Goal: Use online tool/utility: Utilize a website feature to perform a specific function

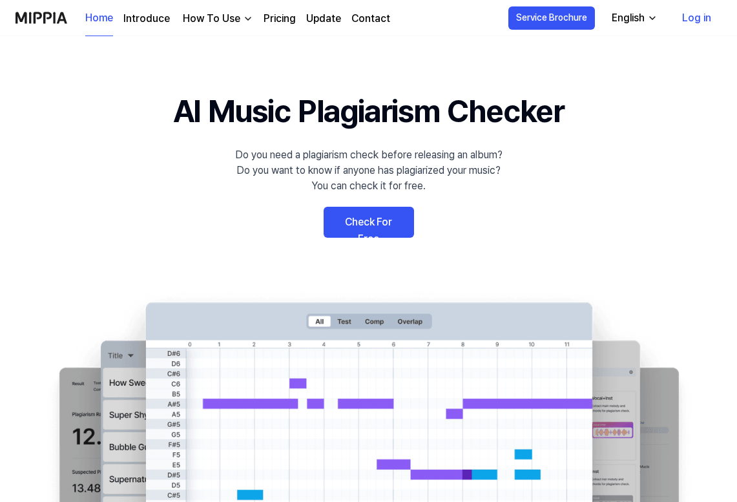
click at [343, 220] on link "Check For Free" at bounding box center [368, 222] width 90 height 31
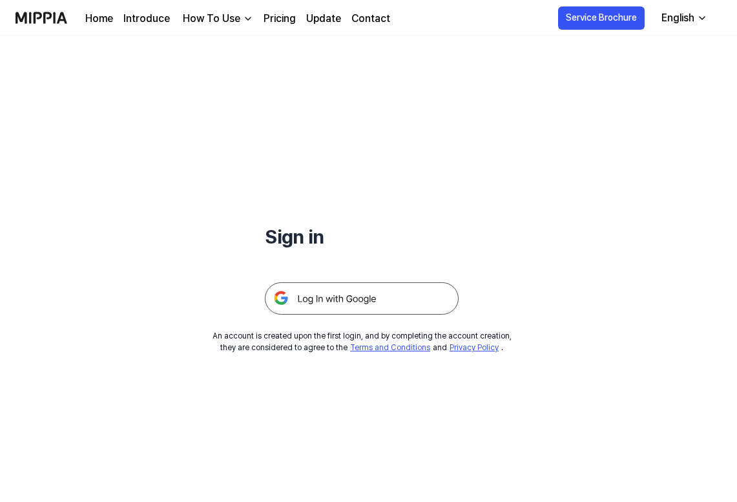
click at [373, 296] on img at bounding box center [362, 298] width 194 height 32
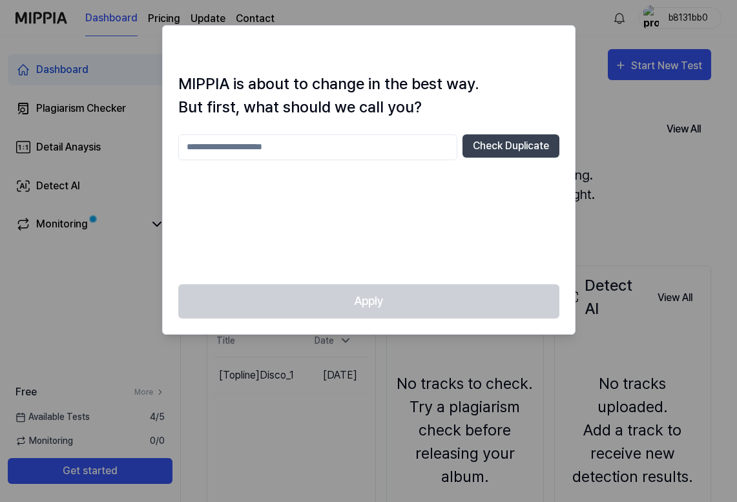
click at [304, 148] on input "text" at bounding box center [317, 147] width 279 height 26
type input "********"
click at [534, 143] on button "Check Duplicate" at bounding box center [510, 145] width 97 height 23
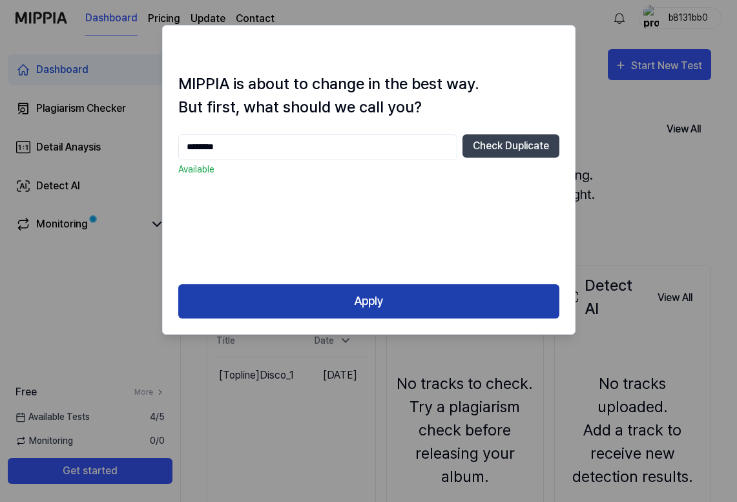
click at [453, 308] on button "Apply" at bounding box center [368, 301] width 381 height 34
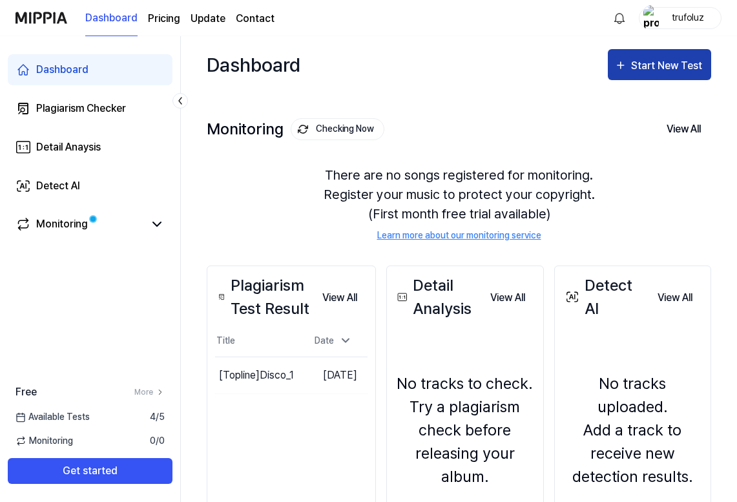
click at [648, 66] on div "Start New Test" at bounding box center [668, 65] width 74 height 17
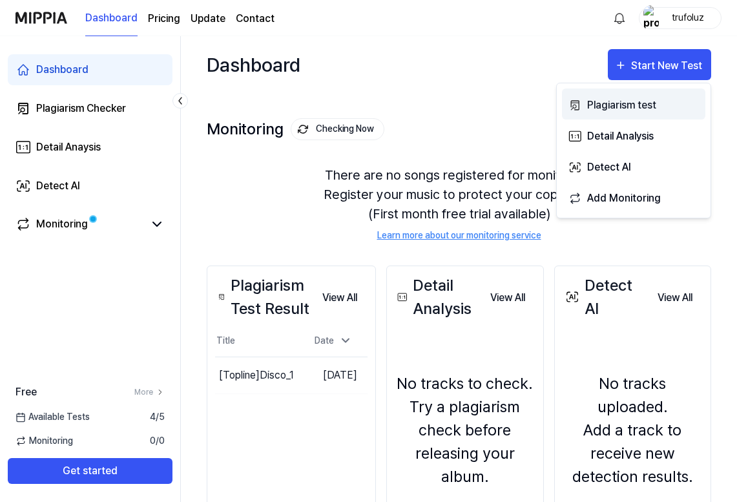
click at [633, 108] on div "Plagiarism test" at bounding box center [643, 105] width 112 height 17
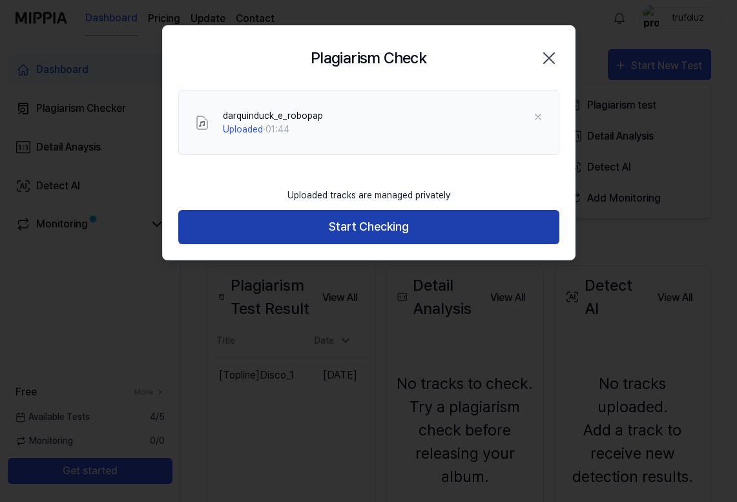
click at [362, 218] on button "Start Checking" at bounding box center [368, 227] width 381 height 34
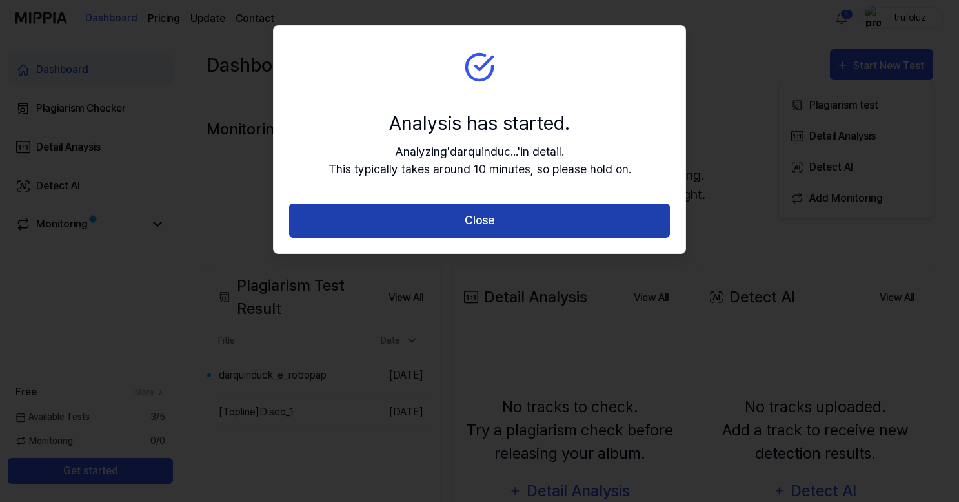
click at [425, 223] on button "Close" at bounding box center [479, 220] width 381 height 34
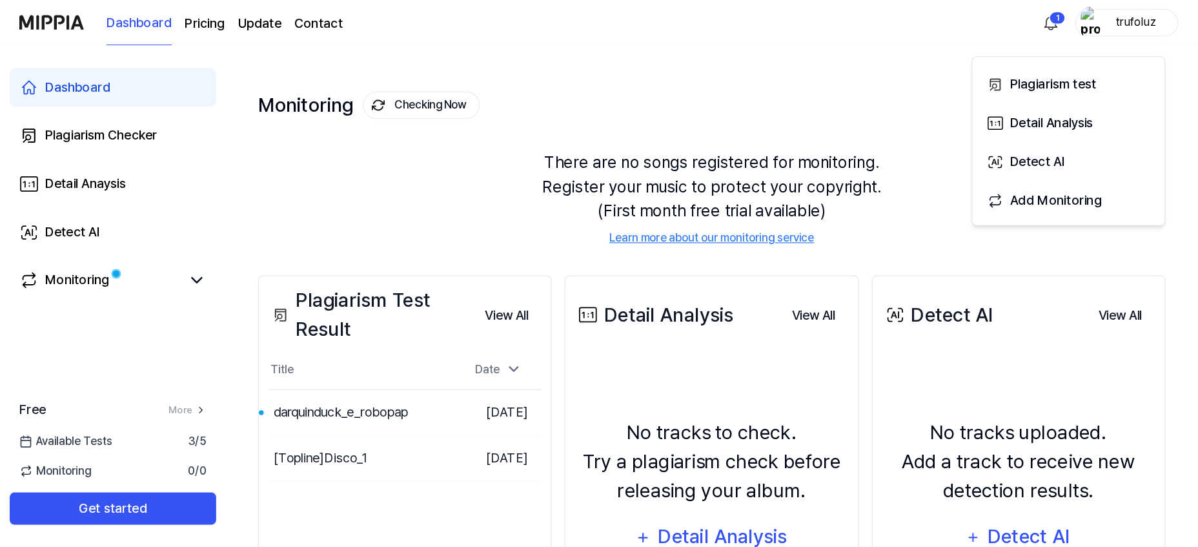
scroll to position [37, 0]
